Goal: Task Accomplishment & Management: Use online tool/utility

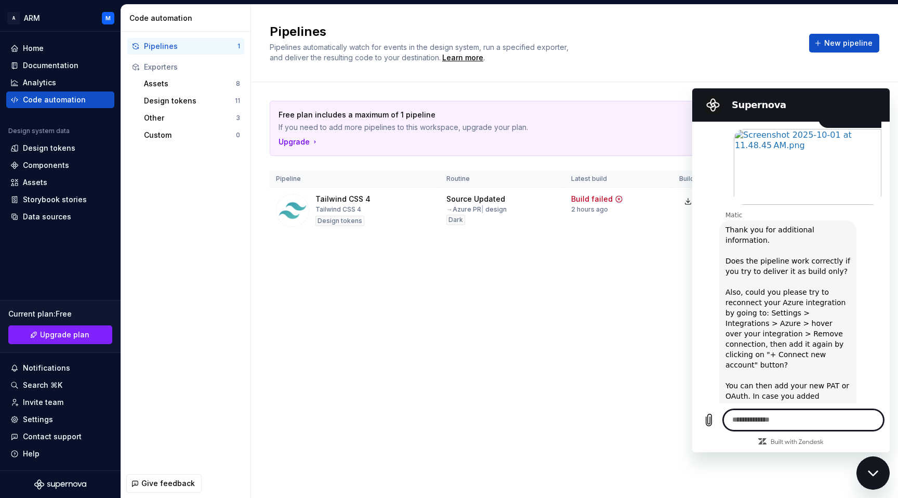
scroll to position [767, 0]
click at [763, 418] on textarea at bounding box center [803, 420] width 160 height 21
type textarea "*"
type textarea "**********"
click at [873, 416] on icon "Send message" at bounding box center [874, 419] width 10 height 11
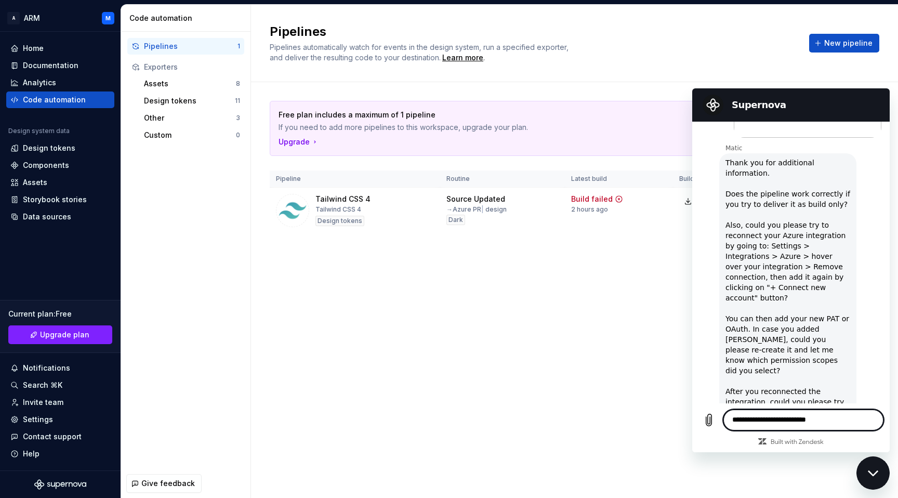
scroll to position [843, 0]
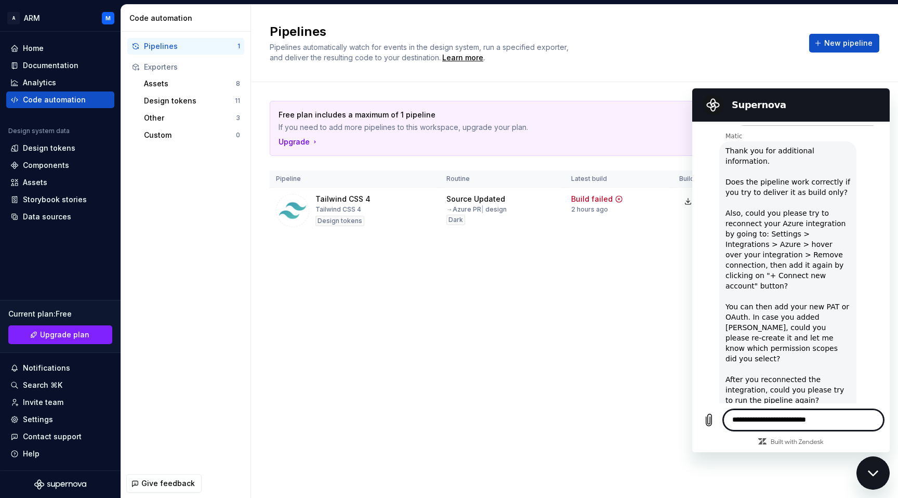
click at [762, 419] on textarea "**********" at bounding box center [803, 420] width 160 height 21
type textarea "**********"
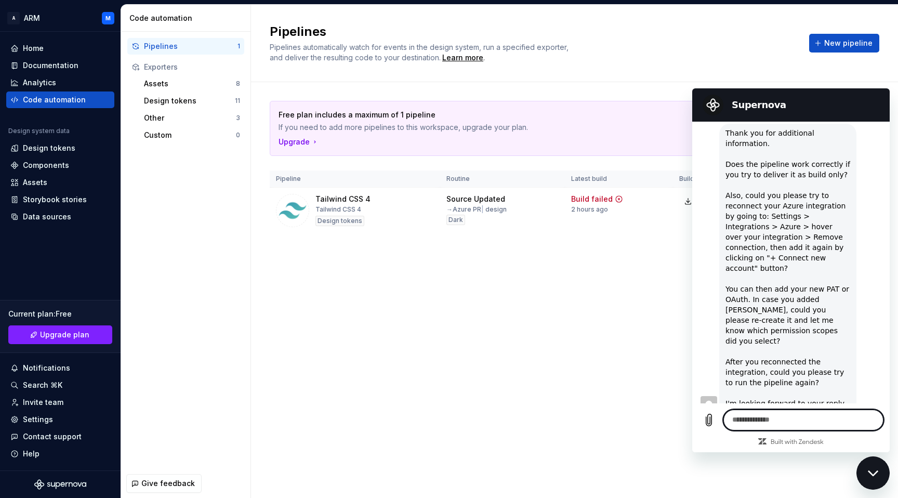
scroll to position [863, 0]
click at [508, 316] on div "Pipelines Pipelines automatically watch for events in the design system, run a …" at bounding box center [574, 251] width 647 height 493
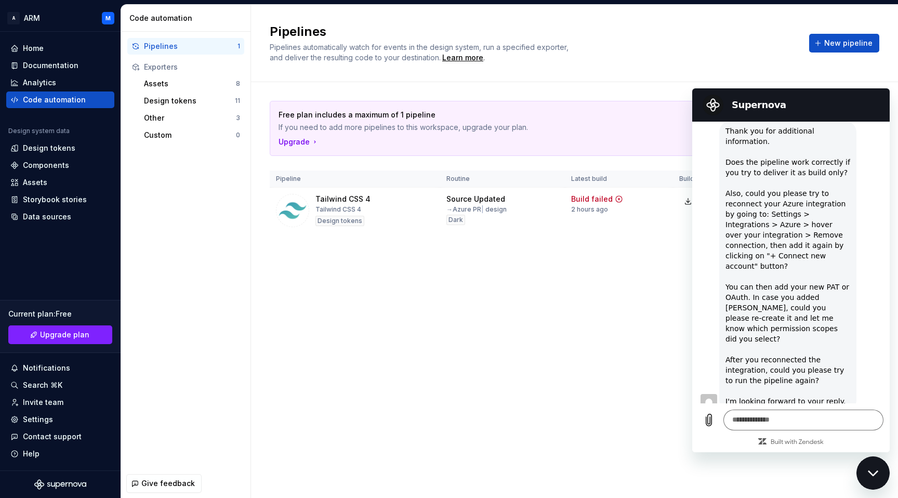
click at [601, 331] on div "Pipelines Pipelines automatically watch for events in the design system, run a …" at bounding box center [574, 251] width 647 height 493
click at [794, 425] on textarea at bounding box center [803, 420] width 160 height 21
type textarea "**********"
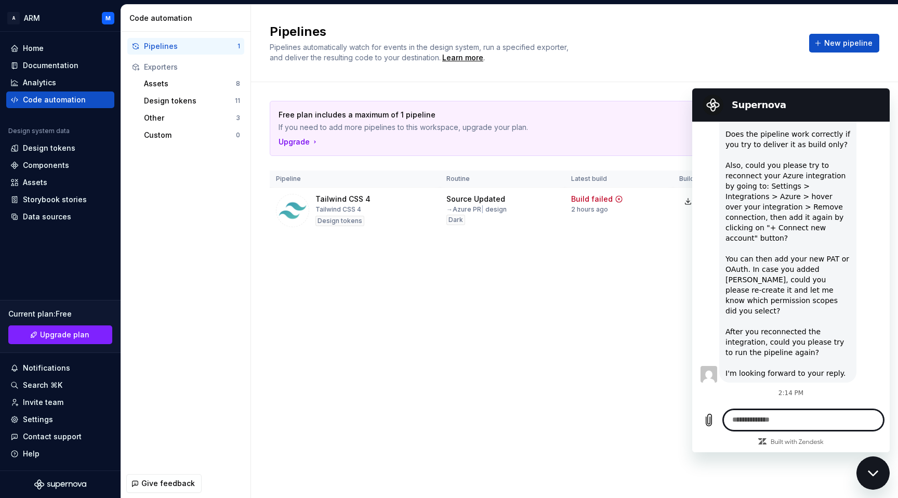
scroll to position [893, 0]
click at [873, 482] on div "Close messaging window" at bounding box center [872, 472] width 31 height 31
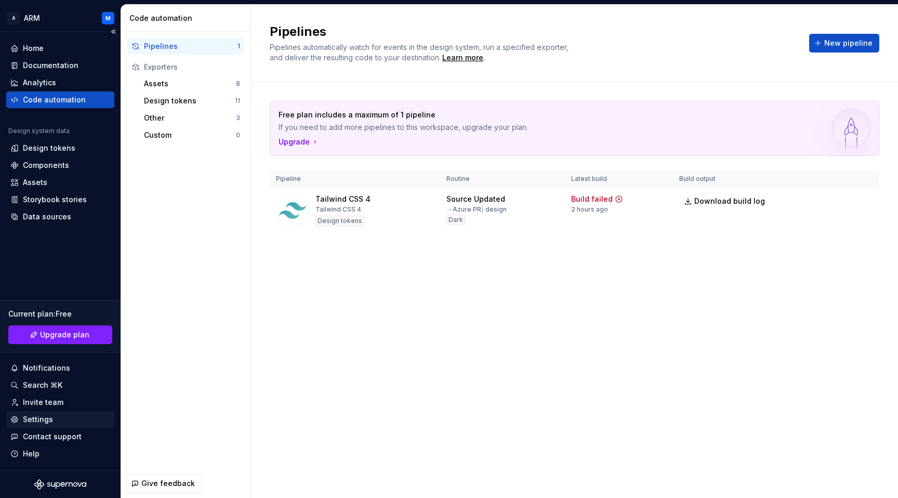
click at [46, 420] on div "Settings" at bounding box center [38, 419] width 30 height 10
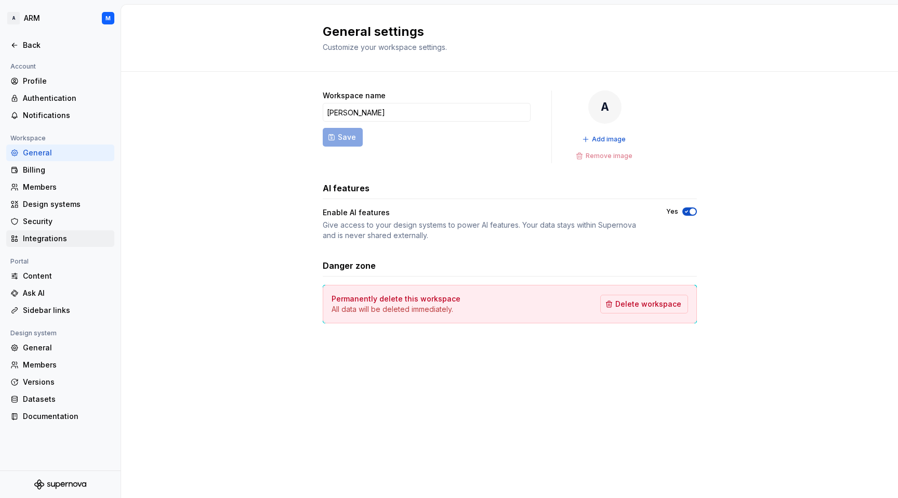
click at [52, 241] on div "Integrations" at bounding box center [66, 238] width 87 height 10
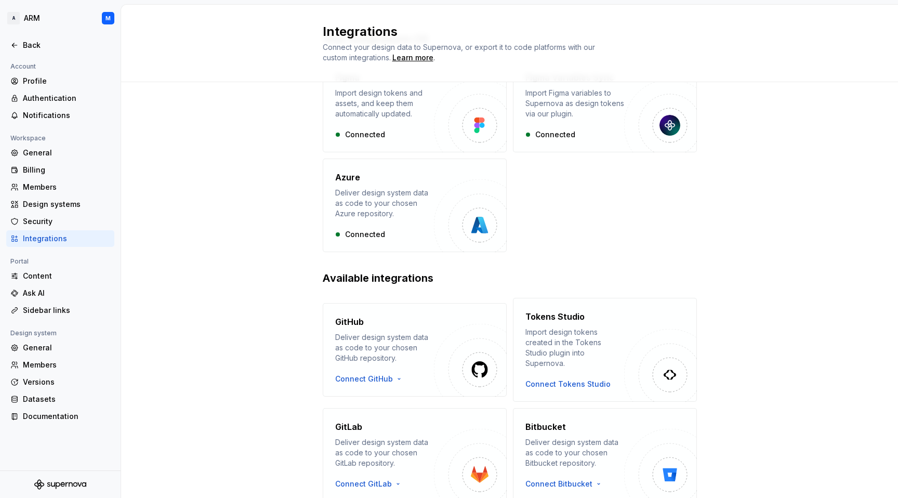
scroll to position [67, 0]
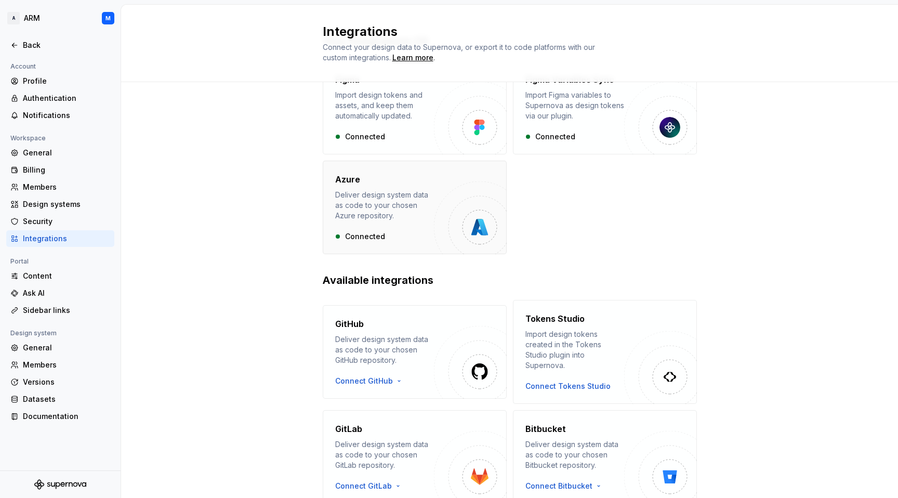
click at [405, 210] on div "Deliver design system data as code to your chosen Azure repository." at bounding box center [384, 205] width 99 height 31
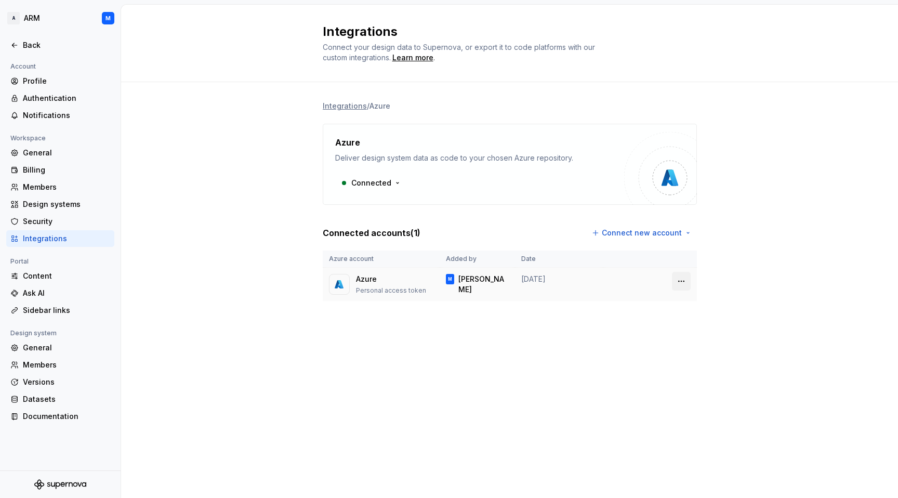
click at [681, 282] on html "A ARM M Back Account Profile Authentication Notifications Workspace General Bil…" at bounding box center [449, 249] width 898 height 498
click at [704, 304] on div "Remove connection" at bounding box center [727, 303] width 72 height 10
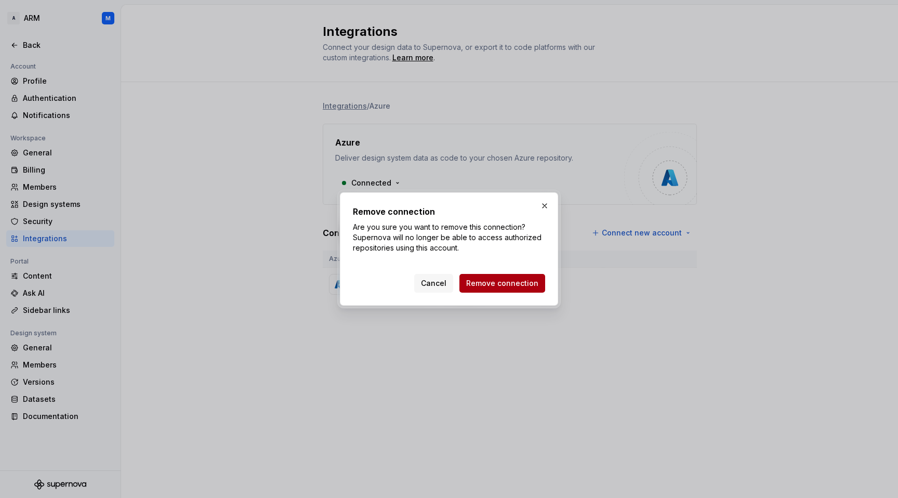
click at [516, 286] on span "Remove connection" at bounding box center [502, 283] width 72 height 10
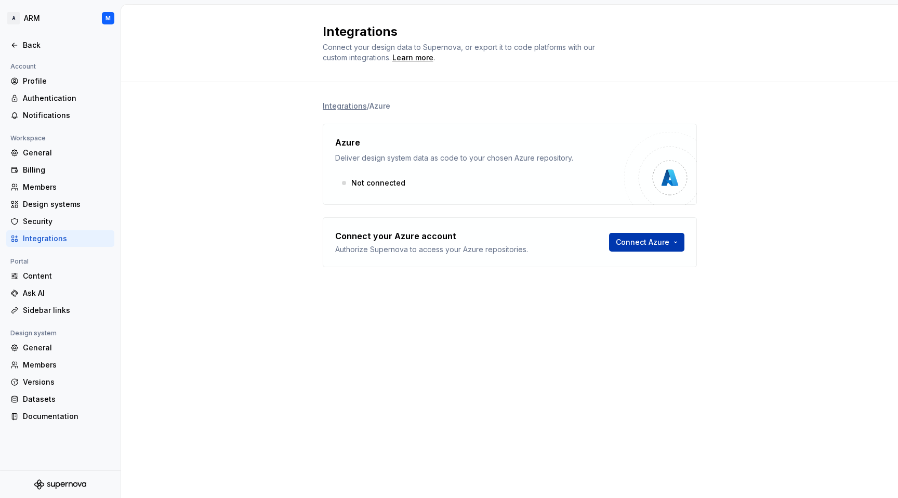
click at [659, 238] on html "A ARM M Back Account Profile Authentication Notifications Workspace General Bil…" at bounding box center [449, 249] width 898 height 498
click at [652, 261] on div "Sign in with OAuth" at bounding box center [670, 264] width 106 height 10
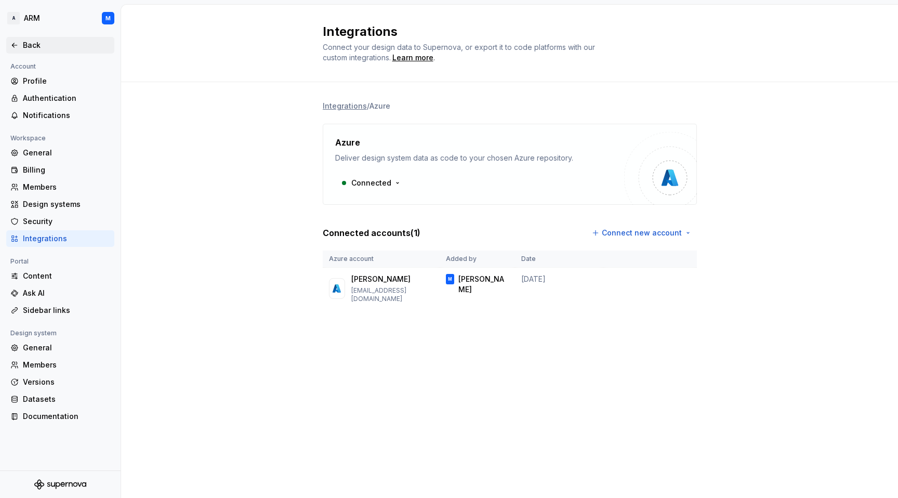
click at [18, 46] on icon at bounding box center [14, 45] width 8 height 8
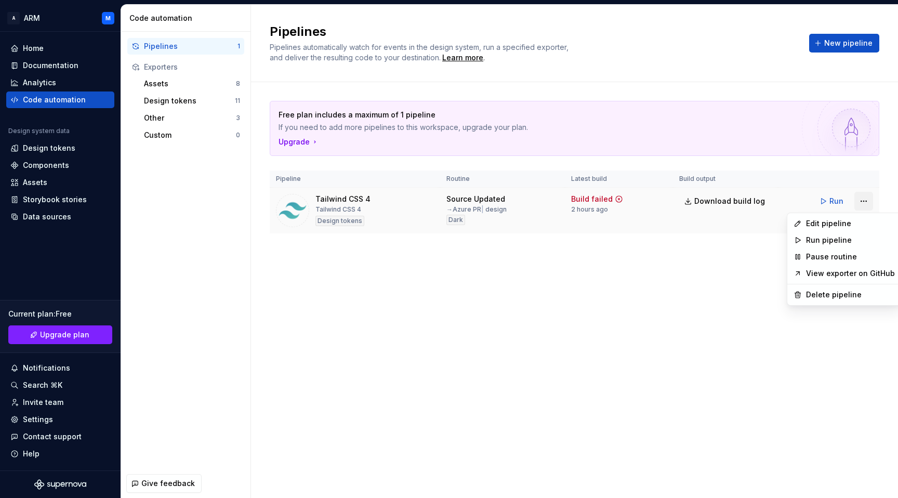
click at [867, 200] on html "A ARM M Home Documentation Analytics Code automation Design system data Design …" at bounding box center [449, 249] width 898 height 498
click at [825, 226] on div "Edit pipeline" at bounding box center [850, 223] width 89 height 10
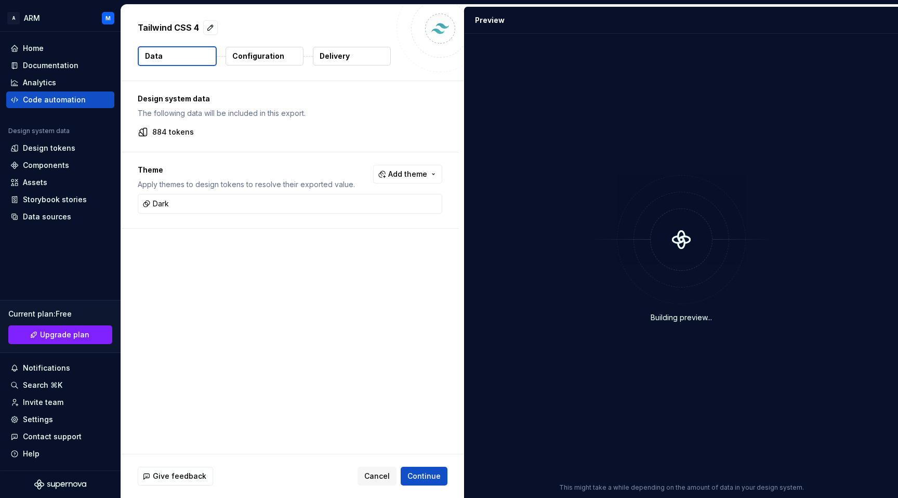
click at [333, 52] on p "Delivery" at bounding box center [335, 56] width 30 height 10
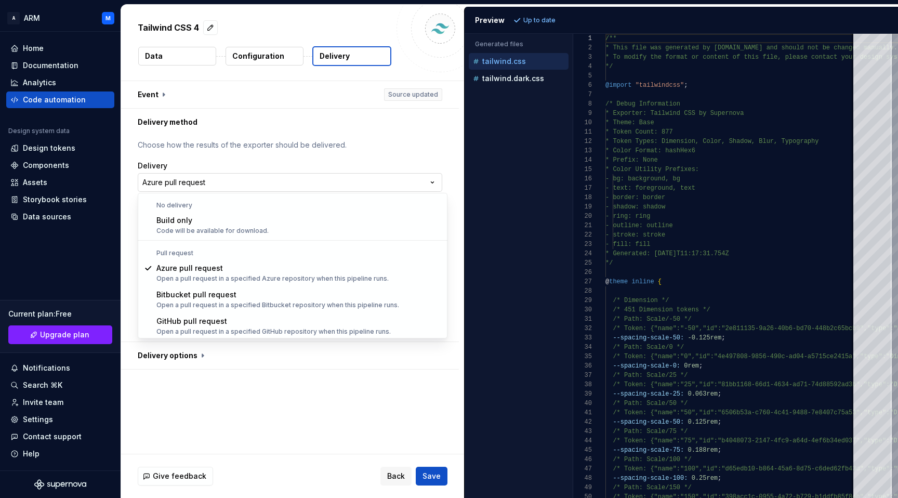
click at [307, 188] on html "**********" at bounding box center [449, 249] width 898 height 498
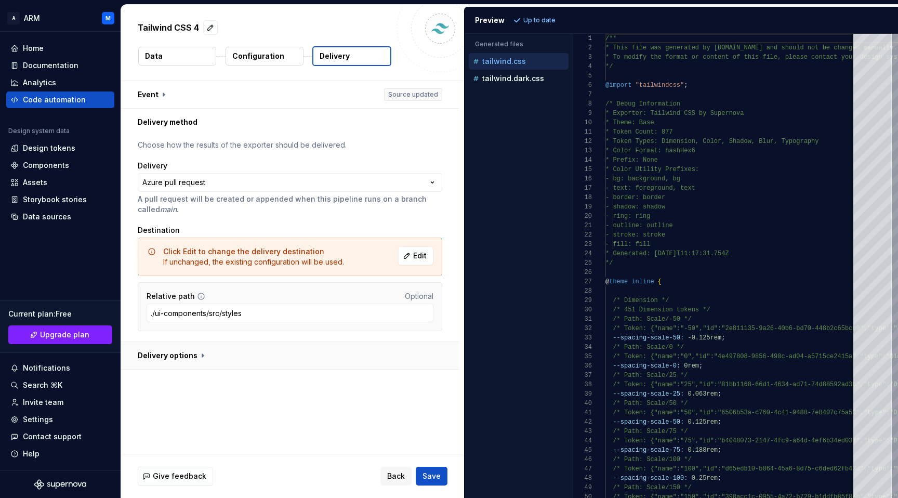
click at [180, 359] on button "button" at bounding box center [290, 355] width 338 height 27
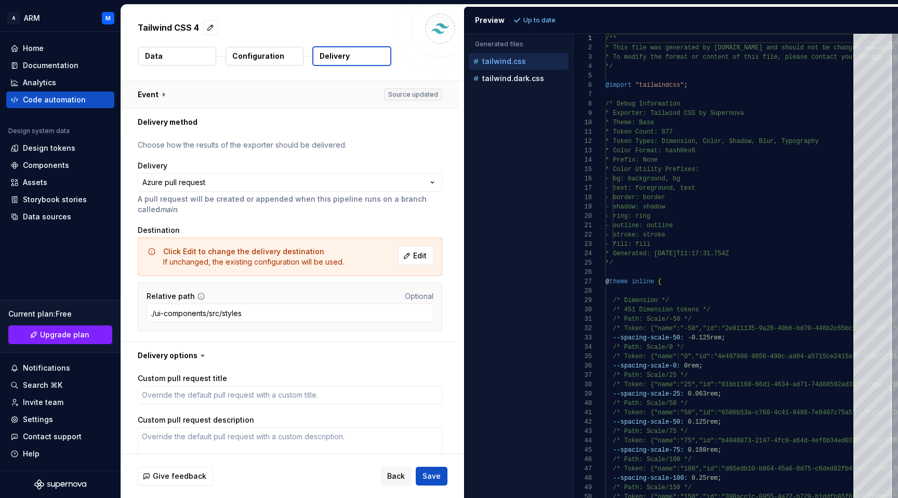
click at [159, 94] on button "button" at bounding box center [290, 94] width 338 height 27
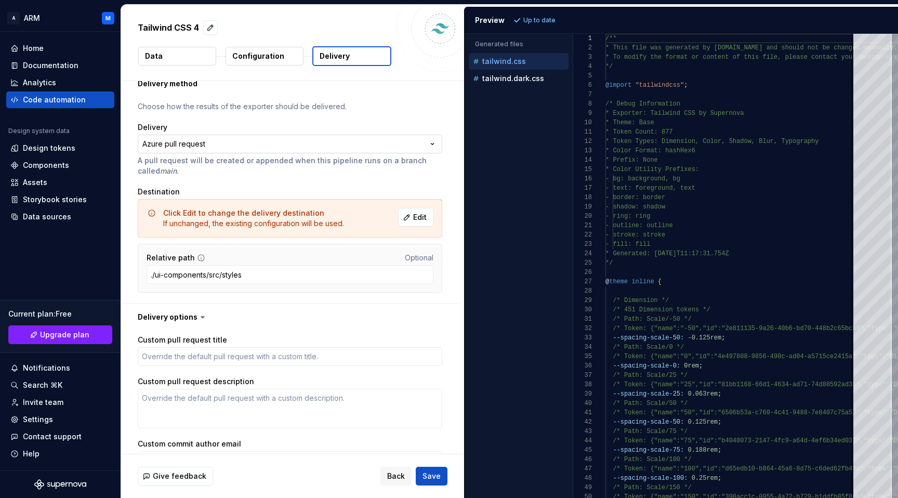
scroll to position [220, 0]
click at [425, 219] on span "Edit" at bounding box center [420, 215] width 14 height 10
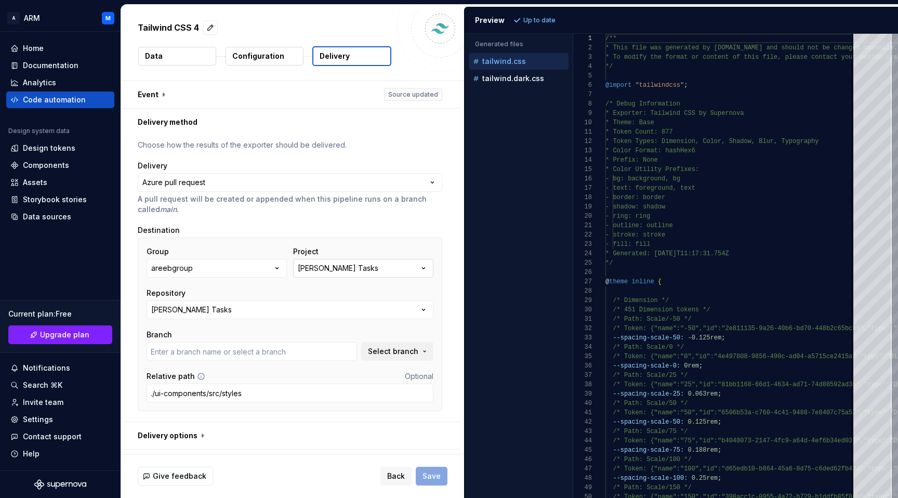
type input "develop"
click at [376, 267] on button "[PERSON_NAME] Tasks" at bounding box center [363, 268] width 140 height 19
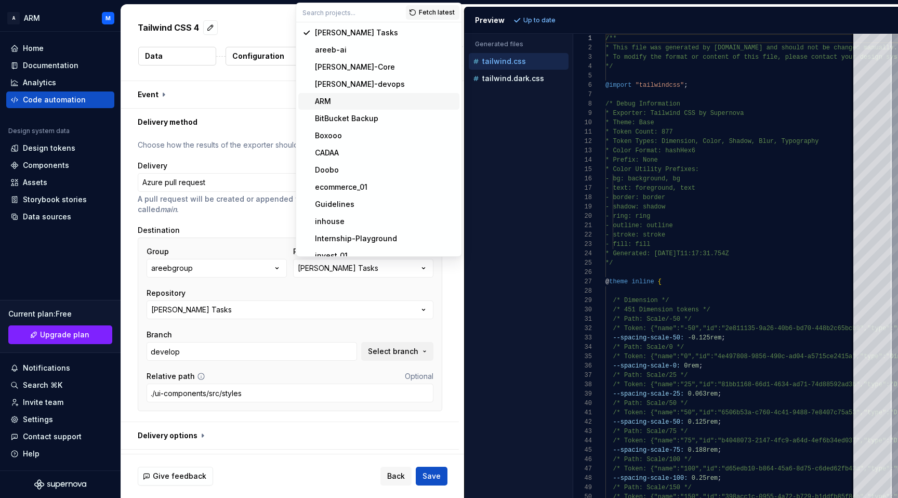
click at [340, 105] on div "ARM" at bounding box center [385, 101] width 140 height 10
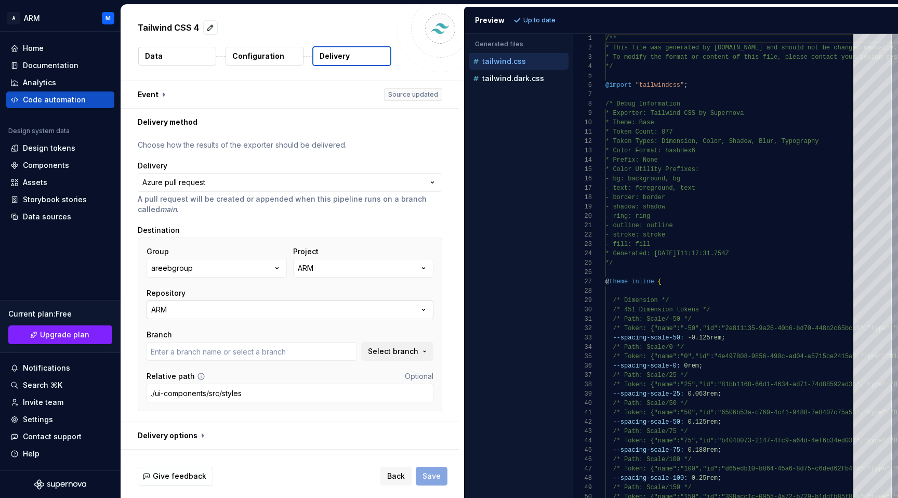
type input "change/nav-links-style"
click at [257, 313] on button "ARM" at bounding box center [290, 309] width 287 height 19
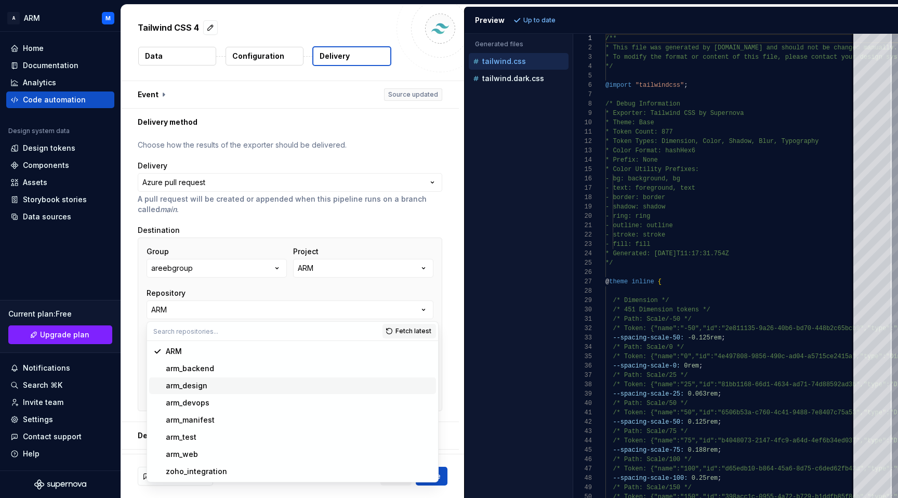
click at [215, 383] on div "arm_design" at bounding box center [299, 385] width 266 height 10
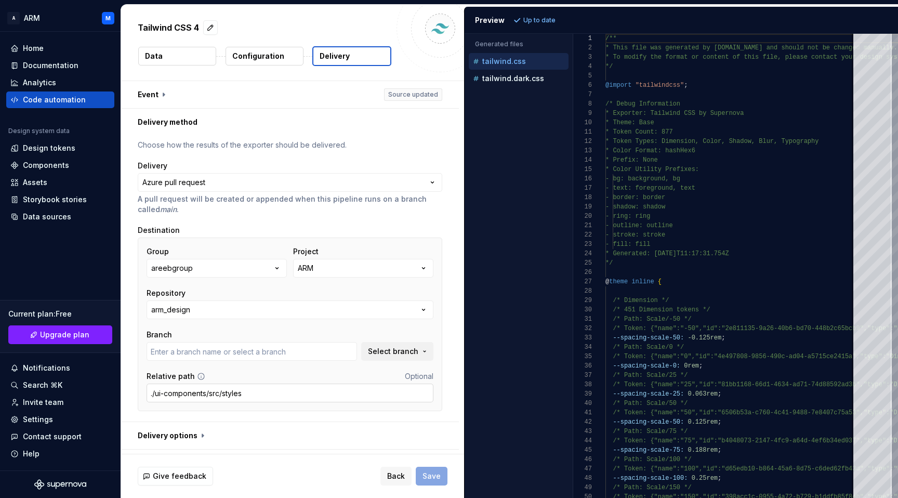
type input "design"
click at [435, 478] on span "Save" at bounding box center [431, 476] width 18 height 10
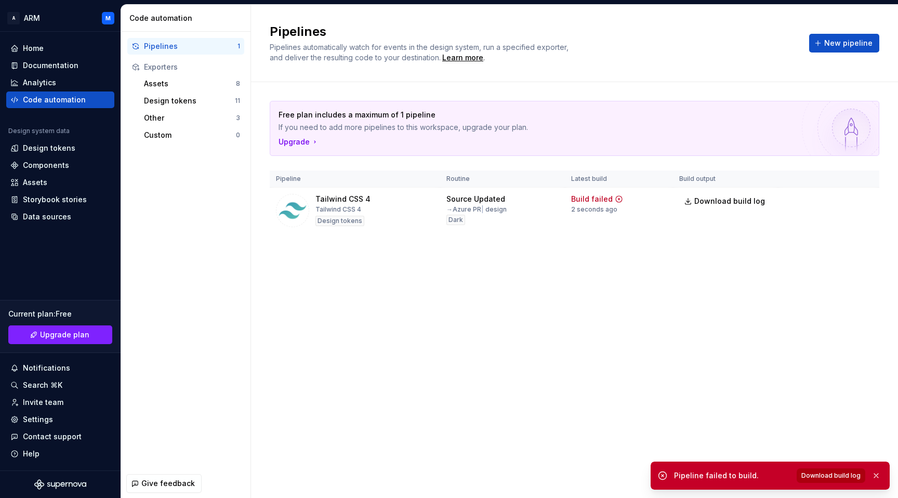
click at [830, 472] on span "Download build log" at bounding box center [830, 475] width 59 height 8
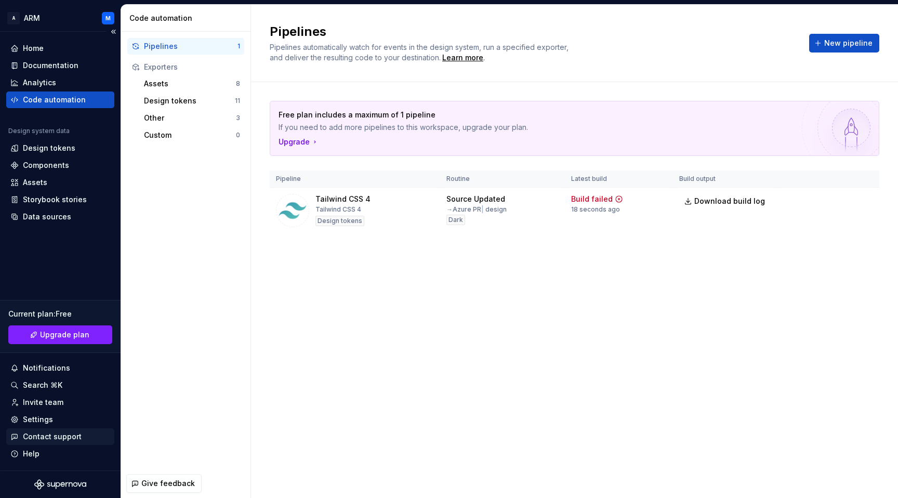
click at [76, 434] on div "Contact support" at bounding box center [52, 436] width 59 height 10
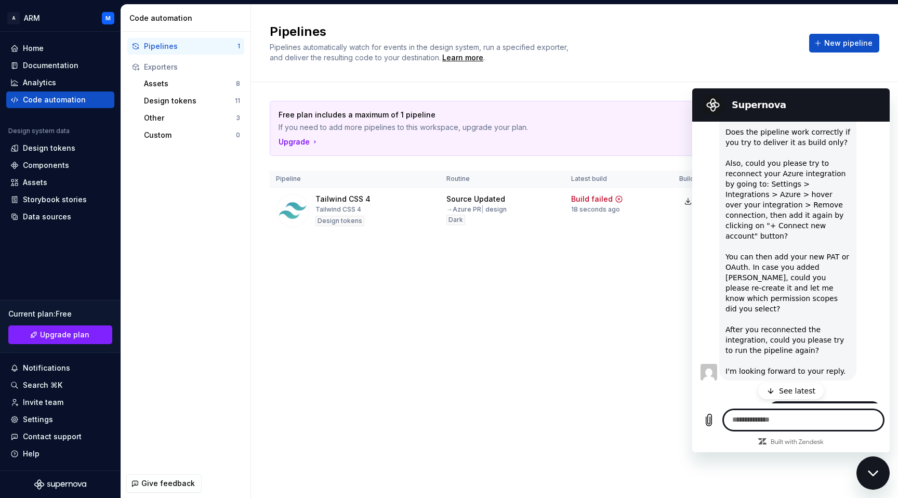
click at [795, 393] on p "See latest" at bounding box center [797, 391] width 36 height 10
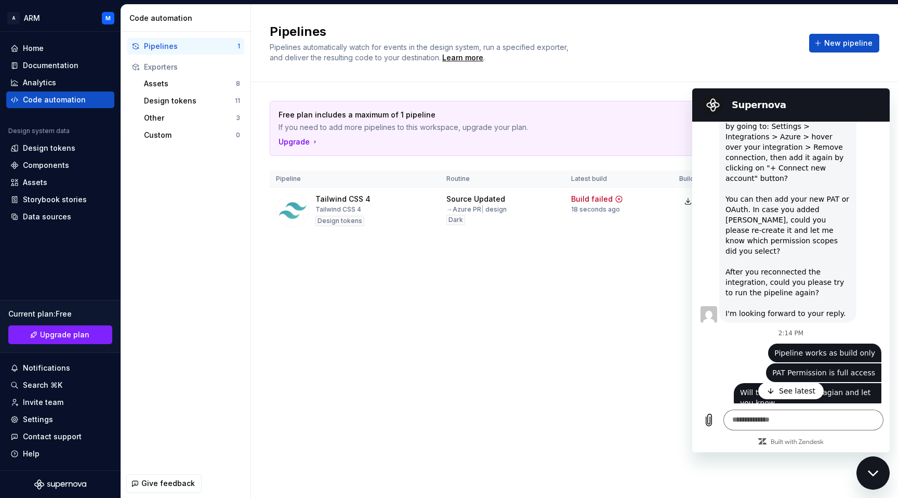
scroll to position [955, 0]
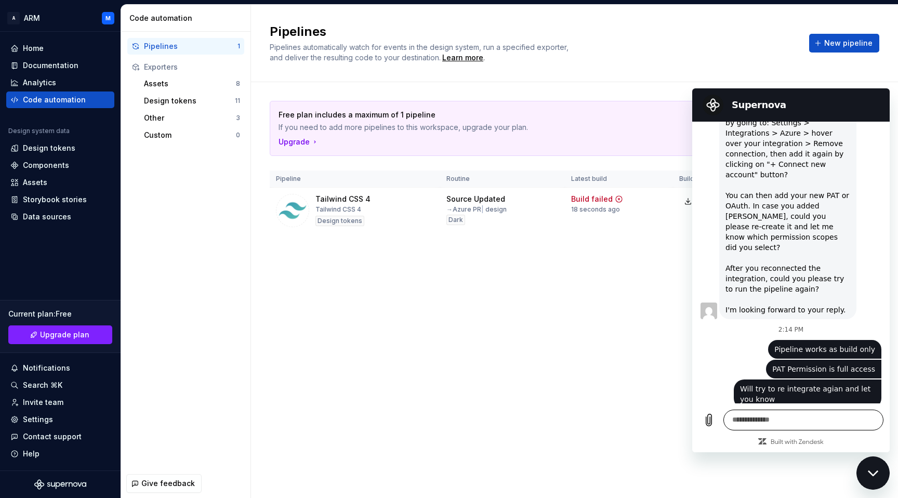
click at [773, 417] on textarea at bounding box center [803, 420] width 160 height 21
type textarea "*"
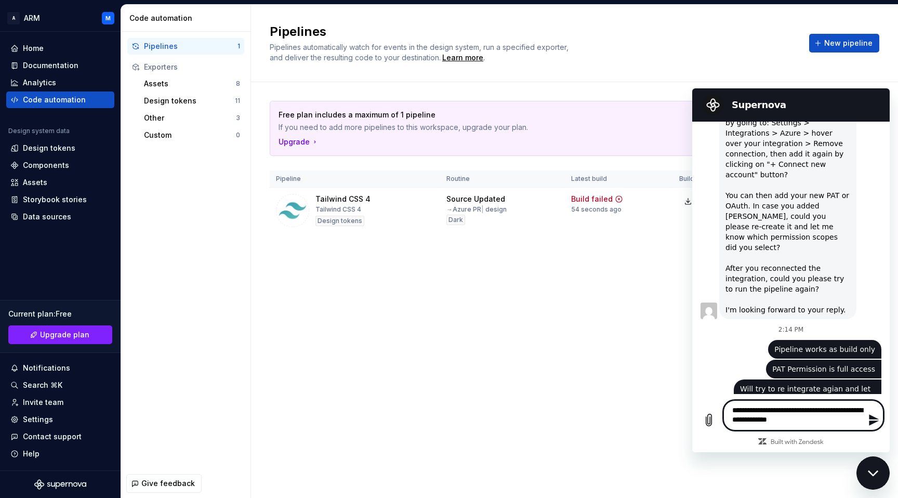
type textarea "**********"
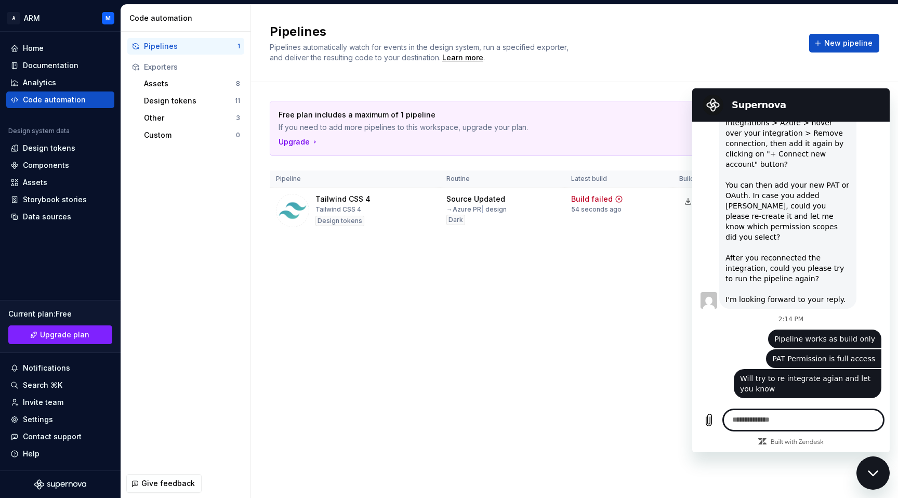
scroll to position [990, 0]
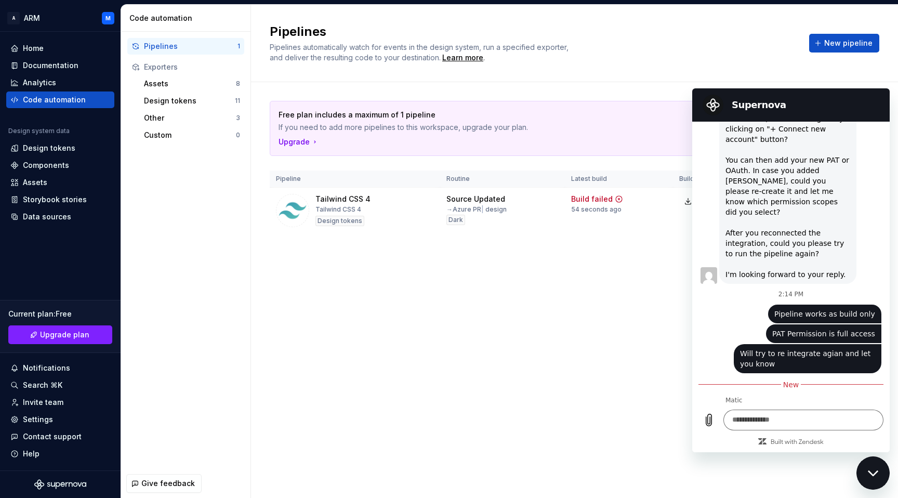
click at [590, 364] on div "Pipelines Pipelines automatically watch for events in the design system, run a …" at bounding box center [574, 251] width 647 height 493
click at [872, 465] on div "Close messaging window" at bounding box center [872, 472] width 31 height 31
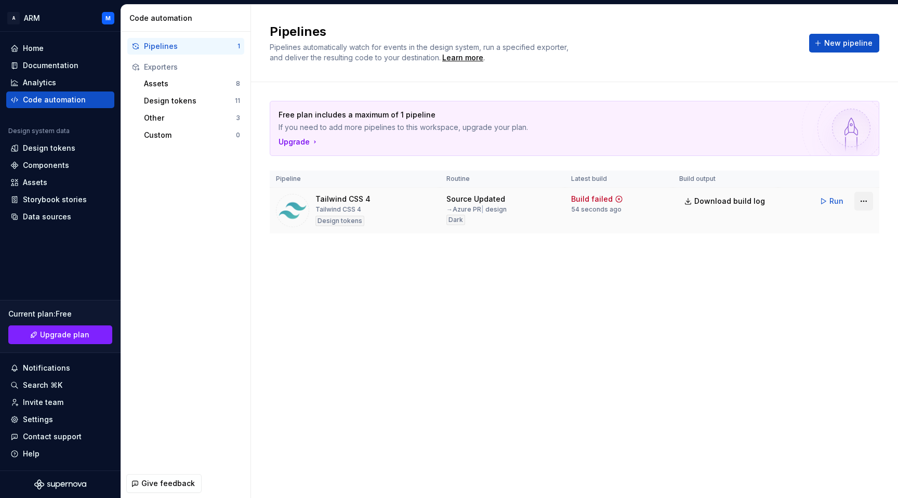
click at [865, 201] on html "A ARM M Home Documentation Analytics Code automation Design system data Design …" at bounding box center [449, 249] width 898 height 498
click at [650, 280] on html "A ARM M Home Documentation Analytics Code automation Design system data Design …" at bounding box center [449, 249] width 898 height 498
click at [864, 203] on html "A ARM M Home Documentation Analytics Code automation Design system data Design …" at bounding box center [449, 249] width 898 height 498
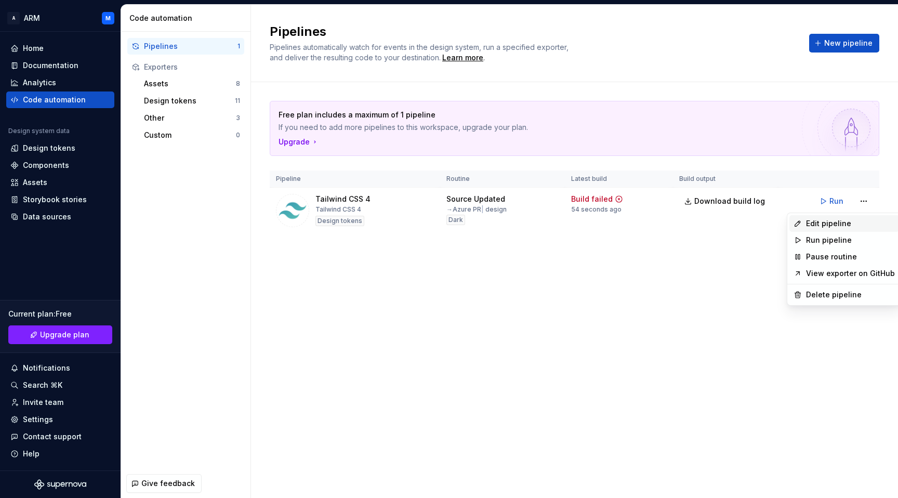
click at [853, 223] on div "Edit pipeline" at bounding box center [850, 223] width 89 height 10
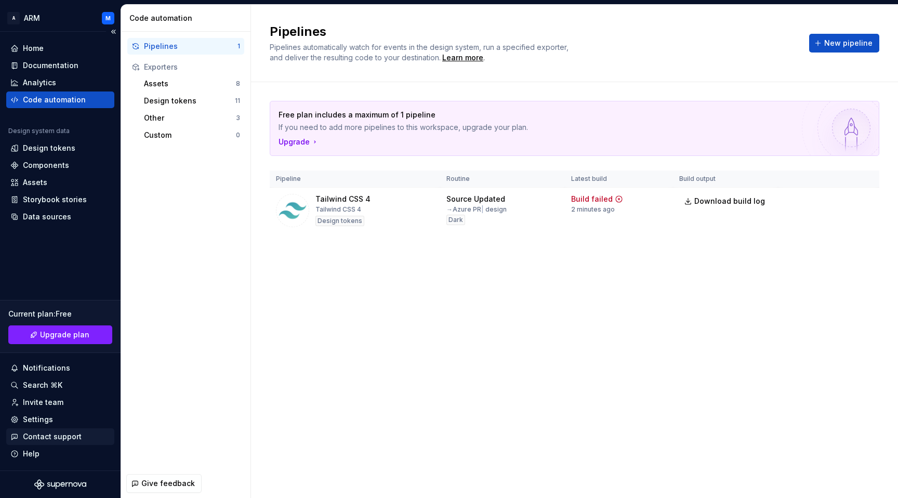
click at [70, 436] on div "Contact support" at bounding box center [52, 436] width 59 height 10
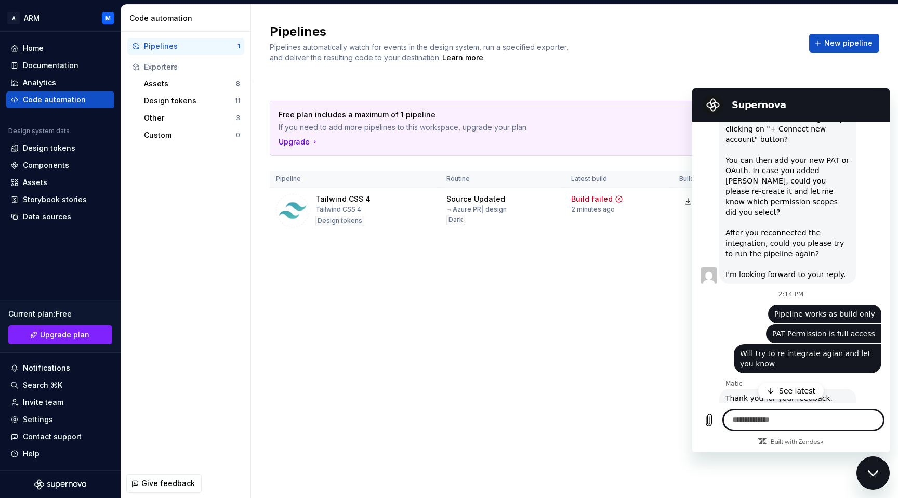
click at [787, 392] on p "See latest" at bounding box center [797, 391] width 36 height 10
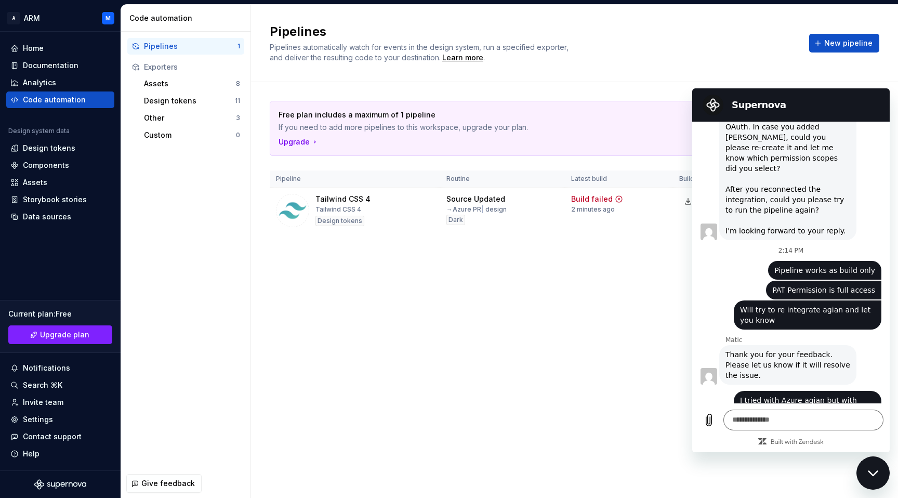
scroll to position [1035, 0]
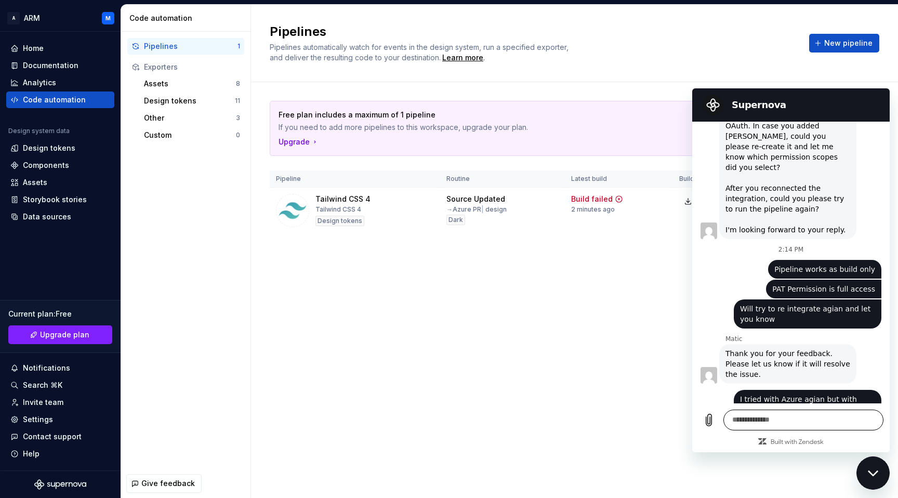
click at [777, 420] on textarea at bounding box center [803, 420] width 160 height 21
type textarea "**"
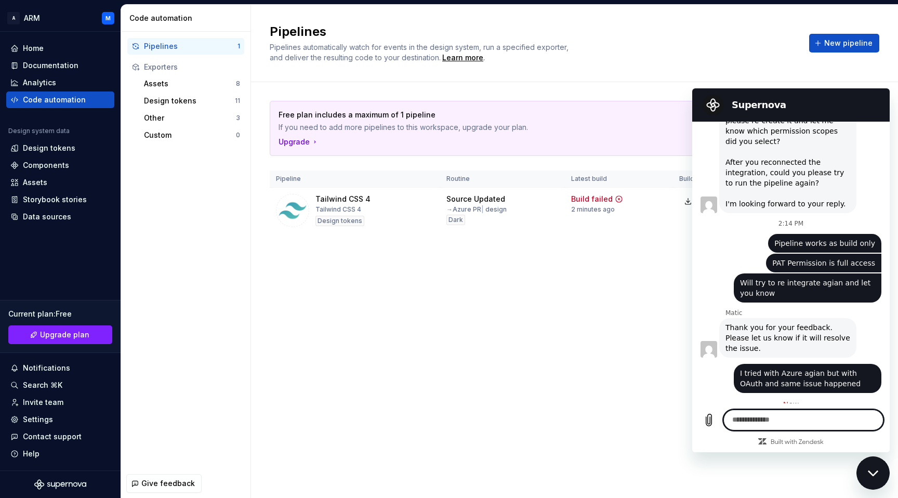
scroll to position [1060, 0]
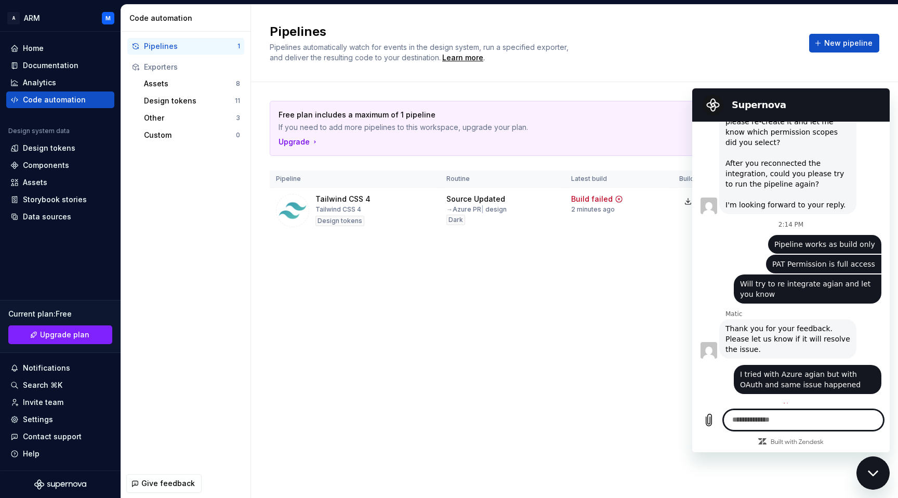
click at [764, 419] on textarea at bounding box center [803, 420] width 160 height 21
paste textarea "**********"
type textarea "**********"
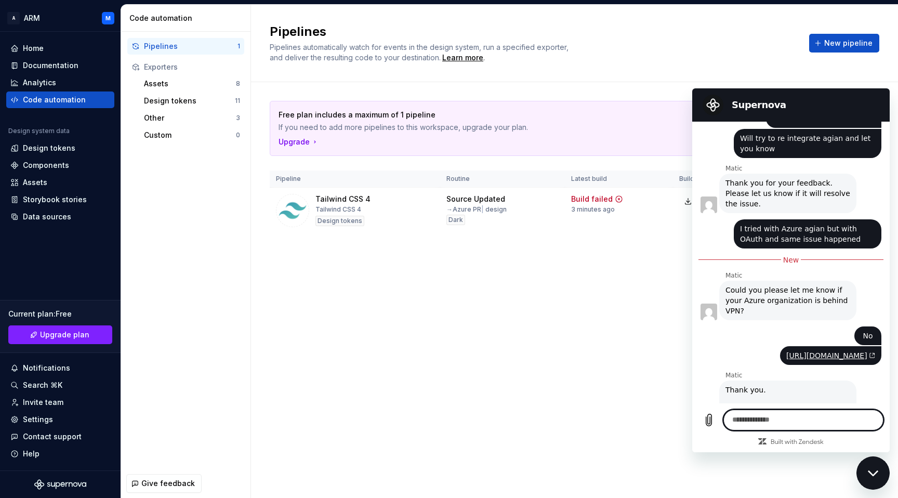
scroll to position [1207, 0]
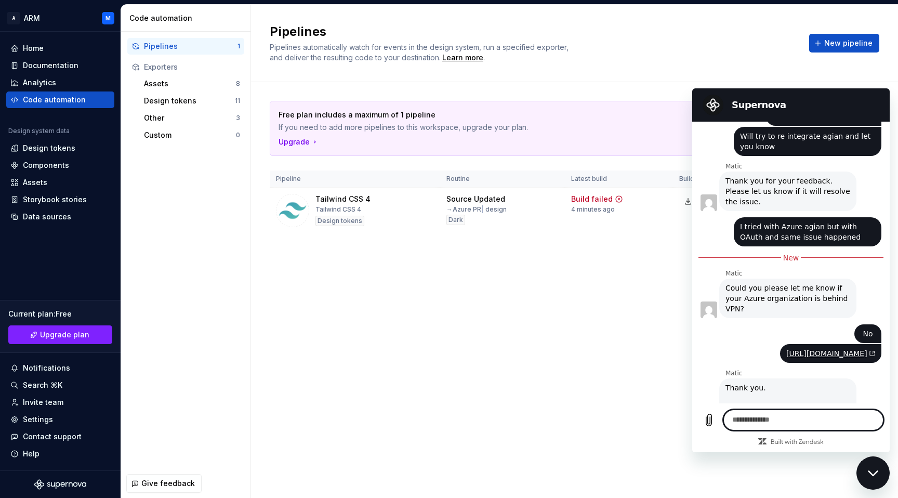
click at [876, 469] on div "Close messaging window" at bounding box center [872, 472] width 31 height 31
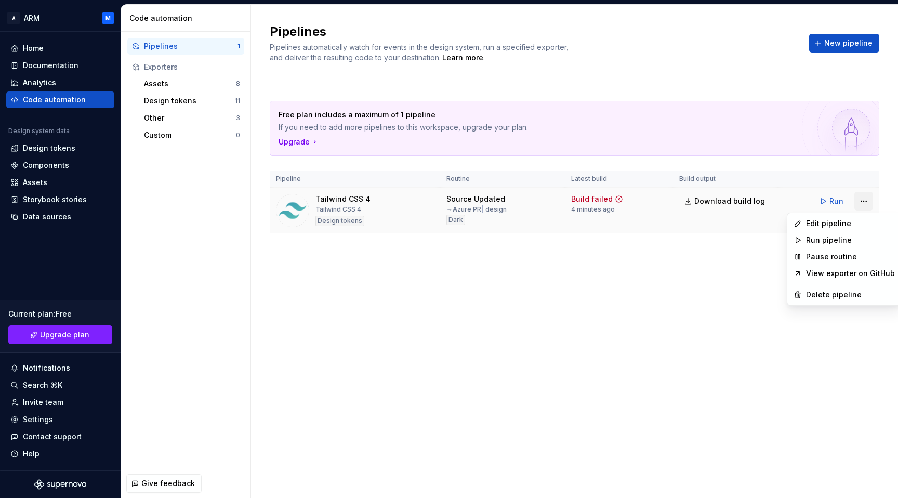
click at [868, 200] on html "A ARM M Home Documentation Analytics Code automation Design system data Design …" at bounding box center [449, 249] width 898 height 498
click at [830, 227] on div "Edit pipeline" at bounding box center [850, 223] width 89 height 10
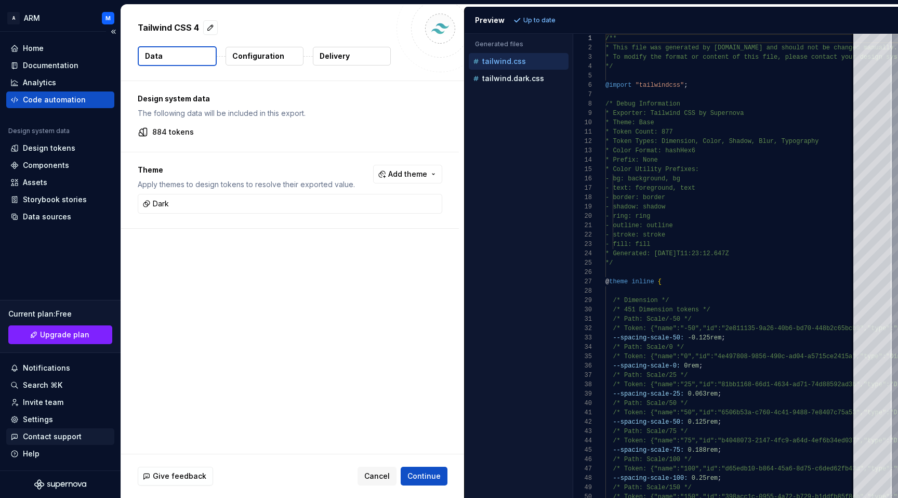
click at [57, 438] on div "Contact support" at bounding box center [52, 436] width 59 height 10
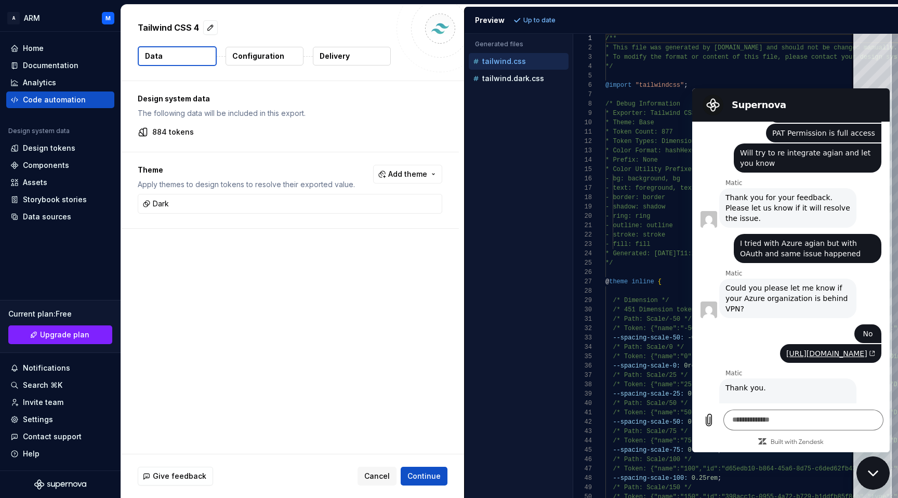
click at [332, 58] on p "Delivery" at bounding box center [335, 56] width 30 height 10
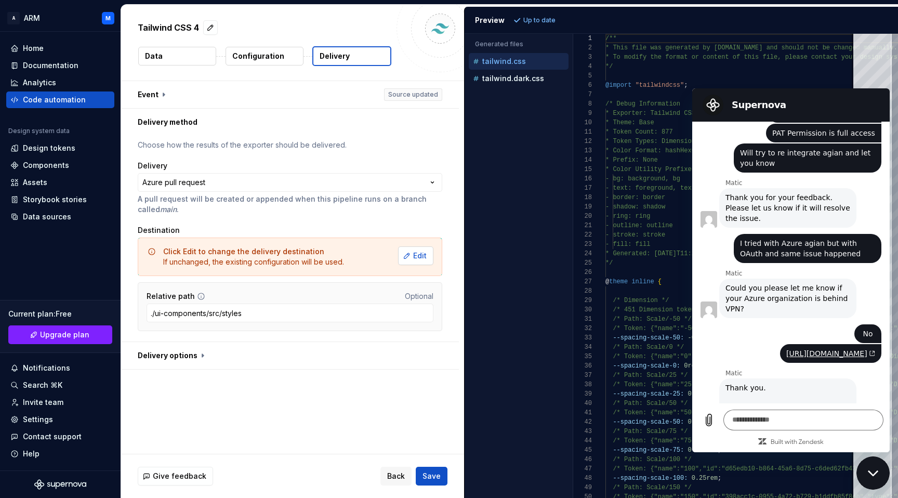
click at [431, 256] on button "Edit" at bounding box center [415, 255] width 35 height 19
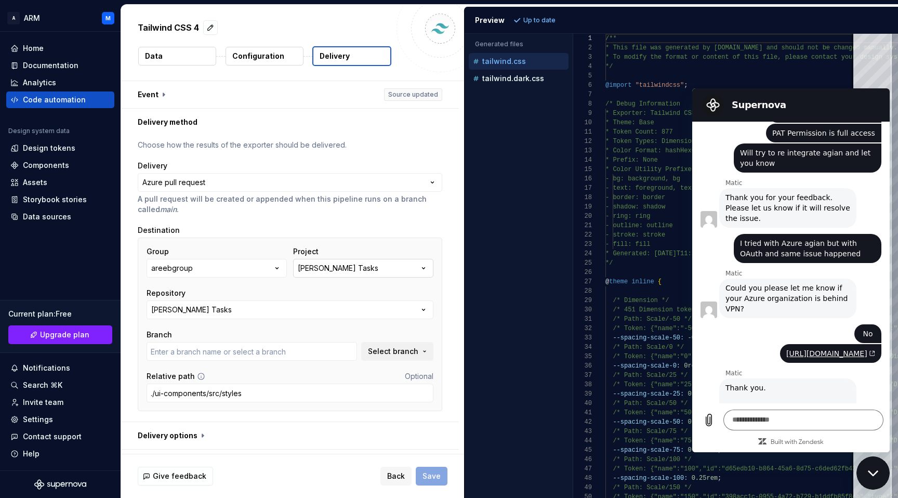
click at [374, 267] on button "[PERSON_NAME] Tasks" at bounding box center [363, 268] width 140 height 19
type input "develop"
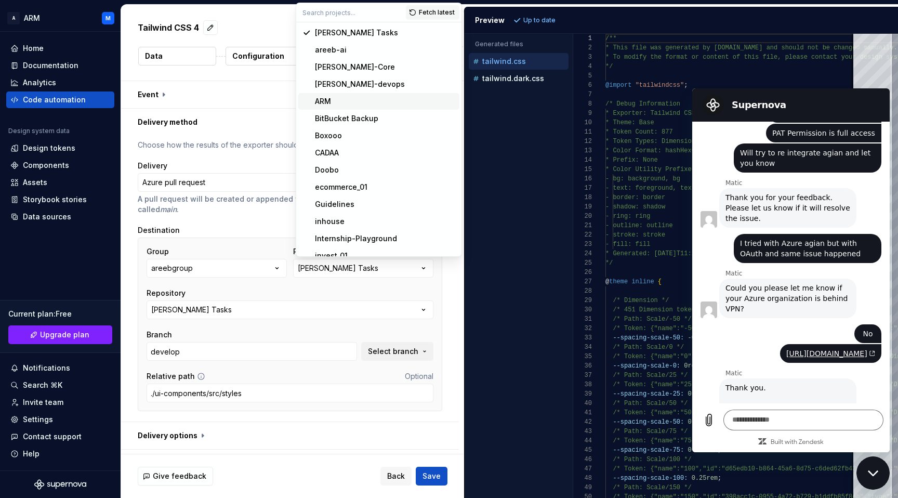
click at [361, 104] on div "ARM" at bounding box center [385, 101] width 140 height 10
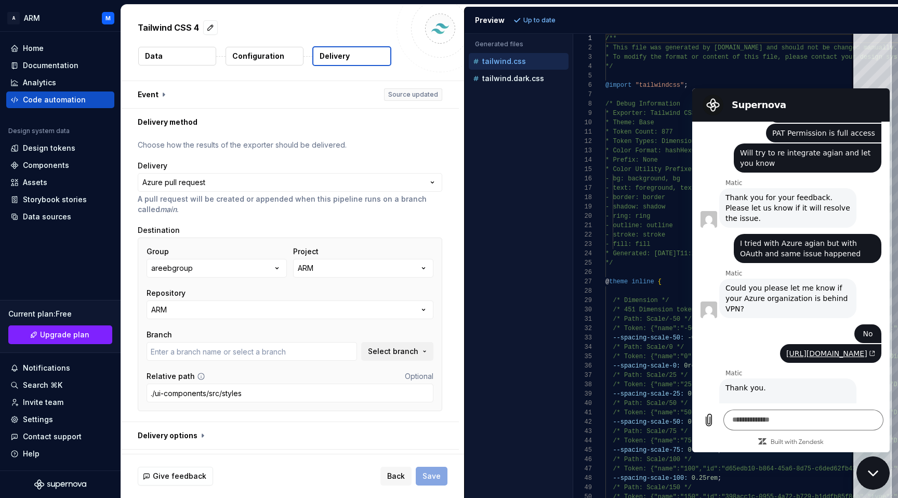
type input "change/nav-links-style"
click at [382, 305] on button "ARM" at bounding box center [290, 309] width 287 height 19
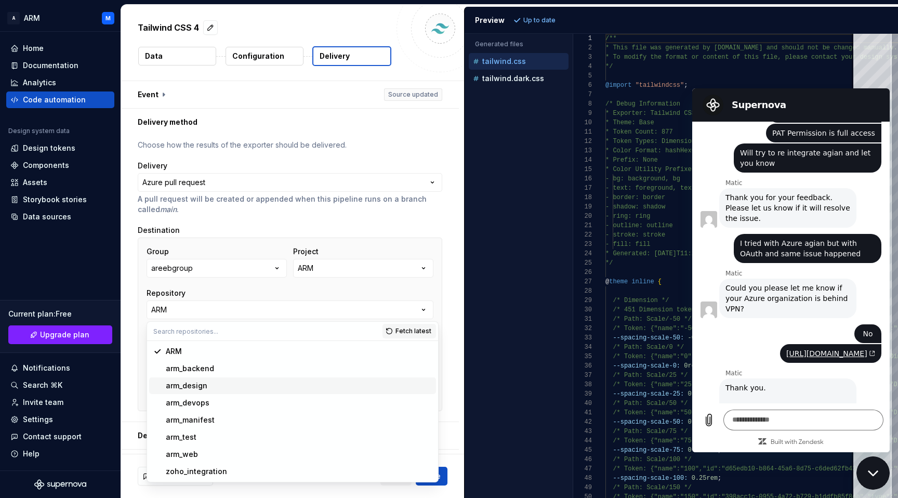
click at [204, 385] on div "arm_design" at bounding box center [187, 385] width 42 height 10
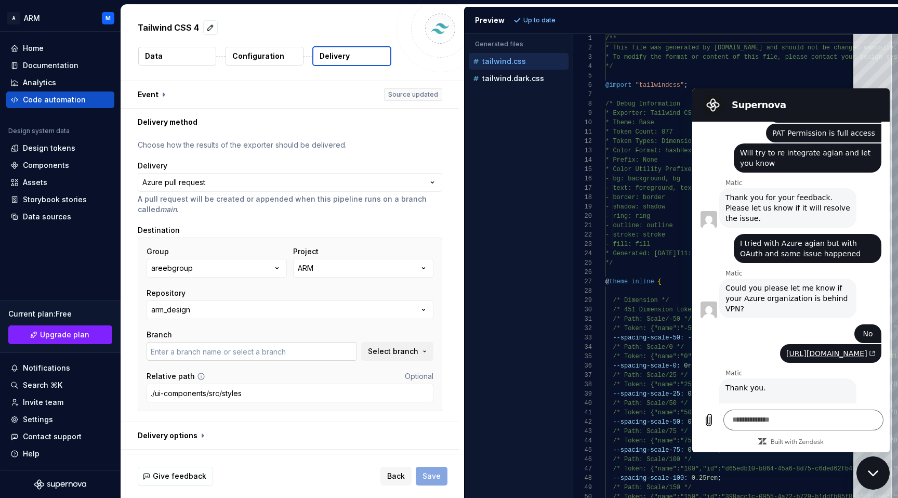
type input "design"
click at [709, 427] on button "Upload file" at bounding box center [708, 420] width 21 height 21
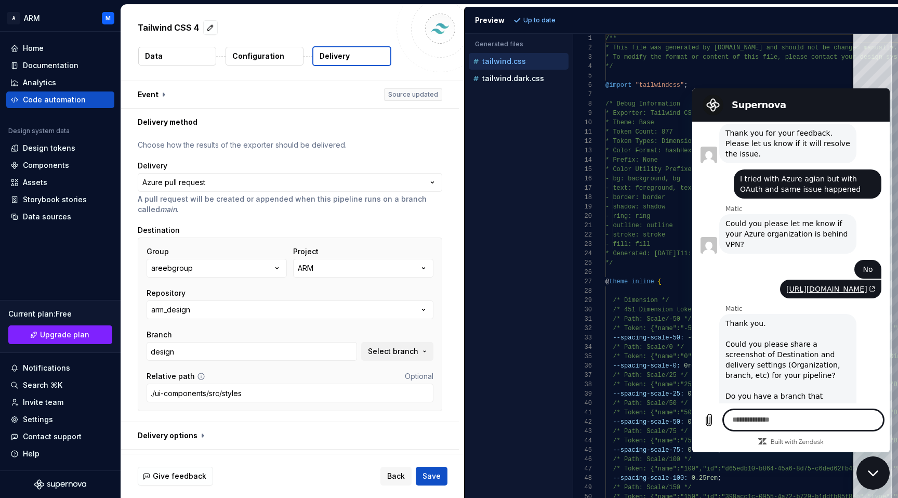
scroll to position [1273, 0]
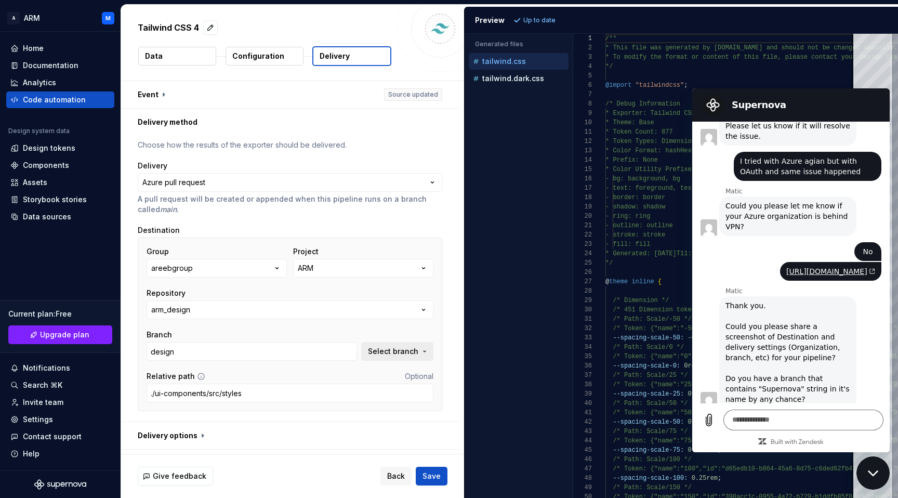
click at [424, 348] on button "Select branch" at bounding box center [397, 351] width 72 height 19
click at [308, 394] on div "design" at bounding box center [336, 393] width 192 height 10
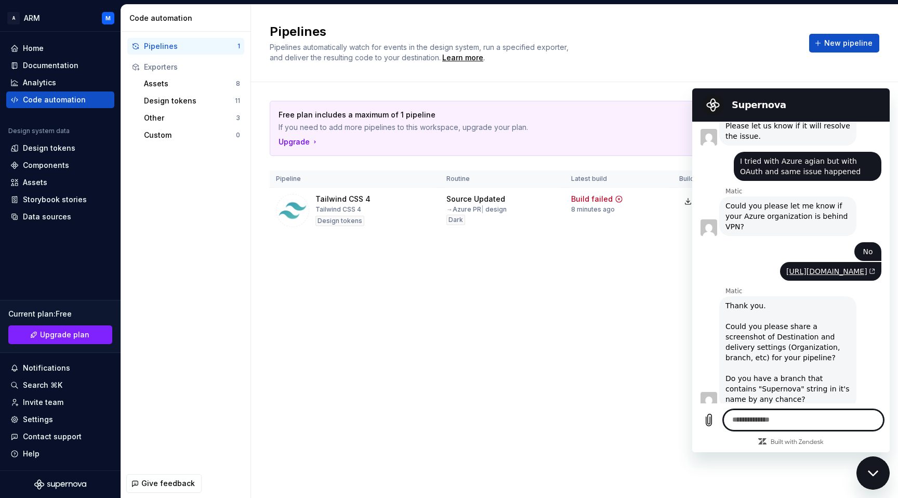
click at [790, 416] on textarea at bounding box center [803, 420] width 160 height 21
type textarea "**********"
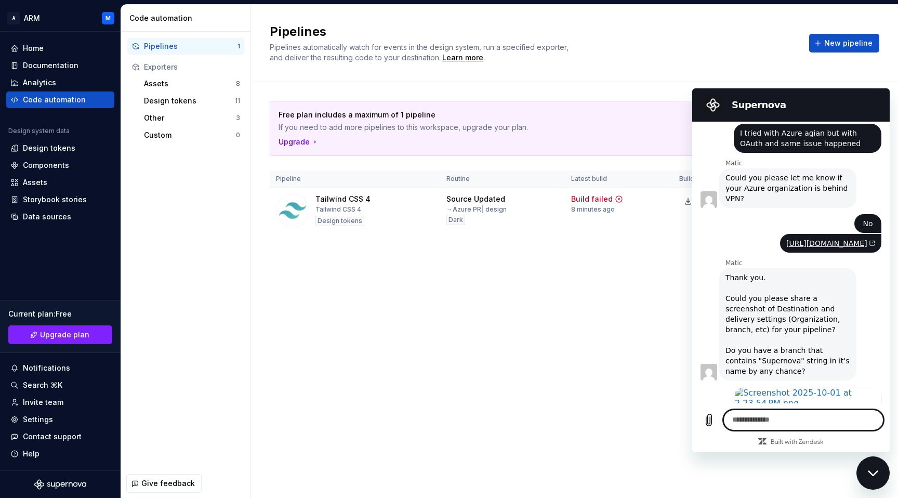
scroll to position [1303, 0]
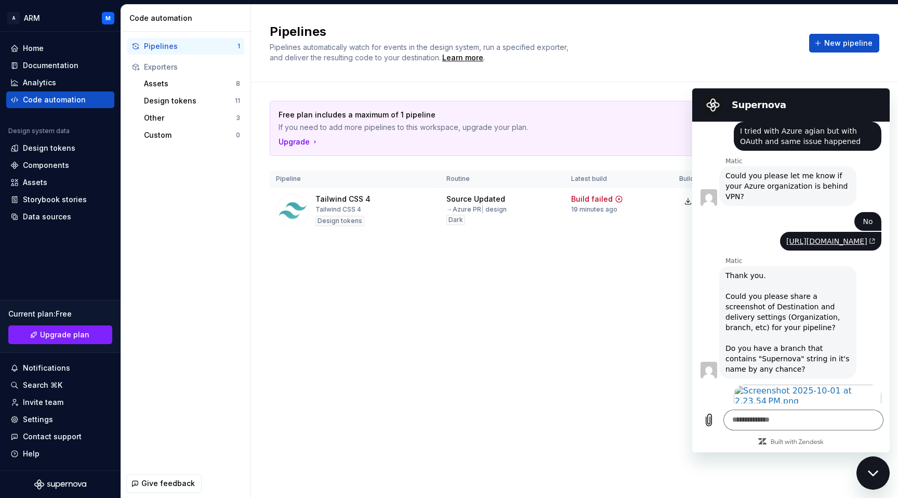
click at [875, 472] on icon "Close messaging window" at bounding box center [873, 473] width 11 height 7
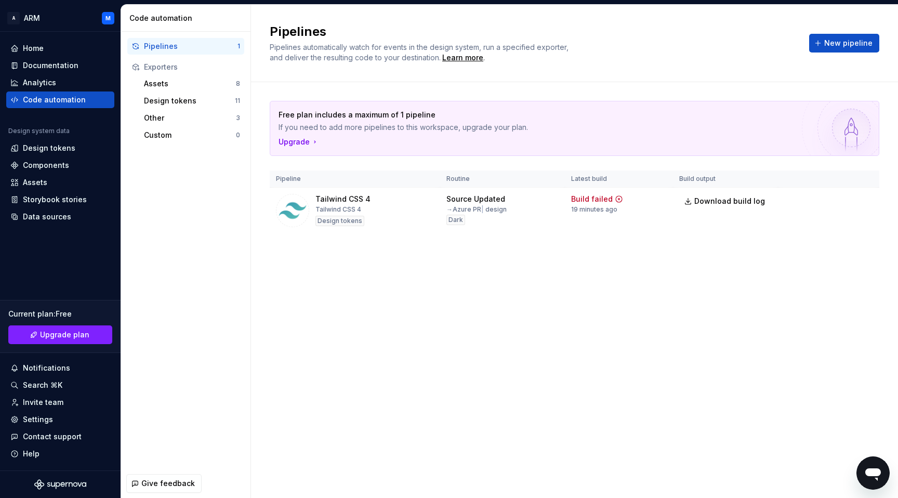
click at [875, 472] on icon "Open messaging window" at bounding box center [873, 474] width 16 height 12
click at [51, 430] on div "Contact support" at bounding box center [60, 436] width 108 height 17
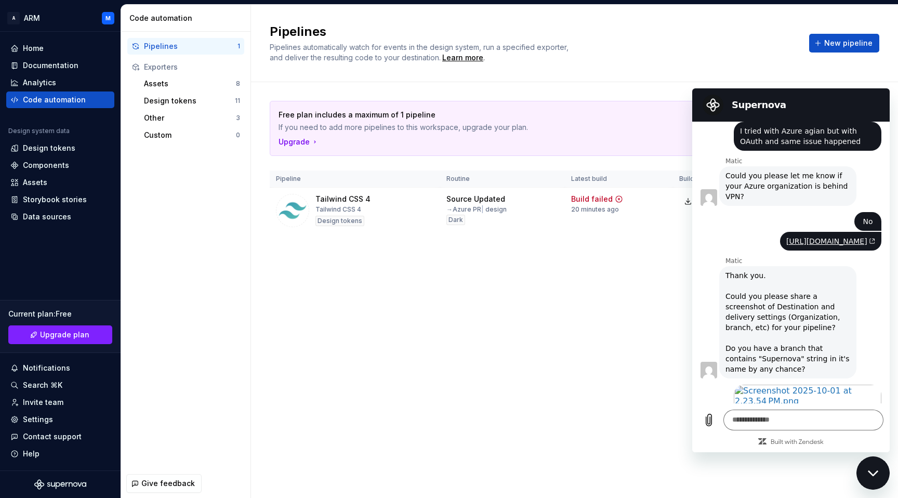
scroll to position [1335, 0]
